Goal: Task Accomplishment & Management: Manage account settings

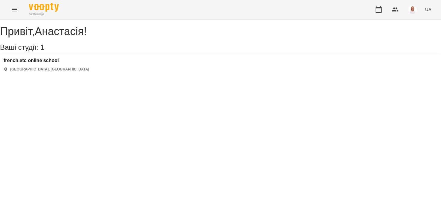
click at [59, 63] on div "french.etc online school Київ, Україна" at bounding box center [220, 64] width 441 height 21
click at [59, 63] on h3 "french.etc online school" at bounding box center [47, 60] width 86 height 5
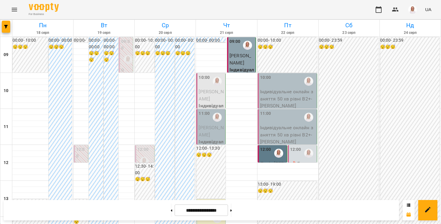
click at [207, 88] on div "10:00" at bounding box center [204, 81] width 11 height 14
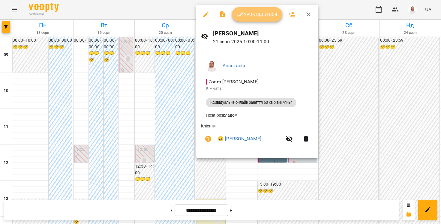
click at [255, 12] on span "Урок відбувся" at bounding box center [257, 14] width 41 height 7
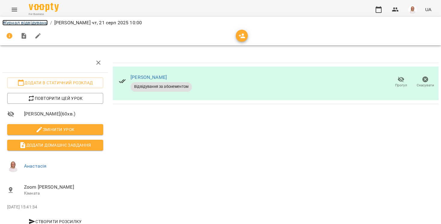
click at [35, 21] on link "Журнал відвідувань" at bounding box center [24, 23] width 45 height 6
